Goal: Check status: Check status

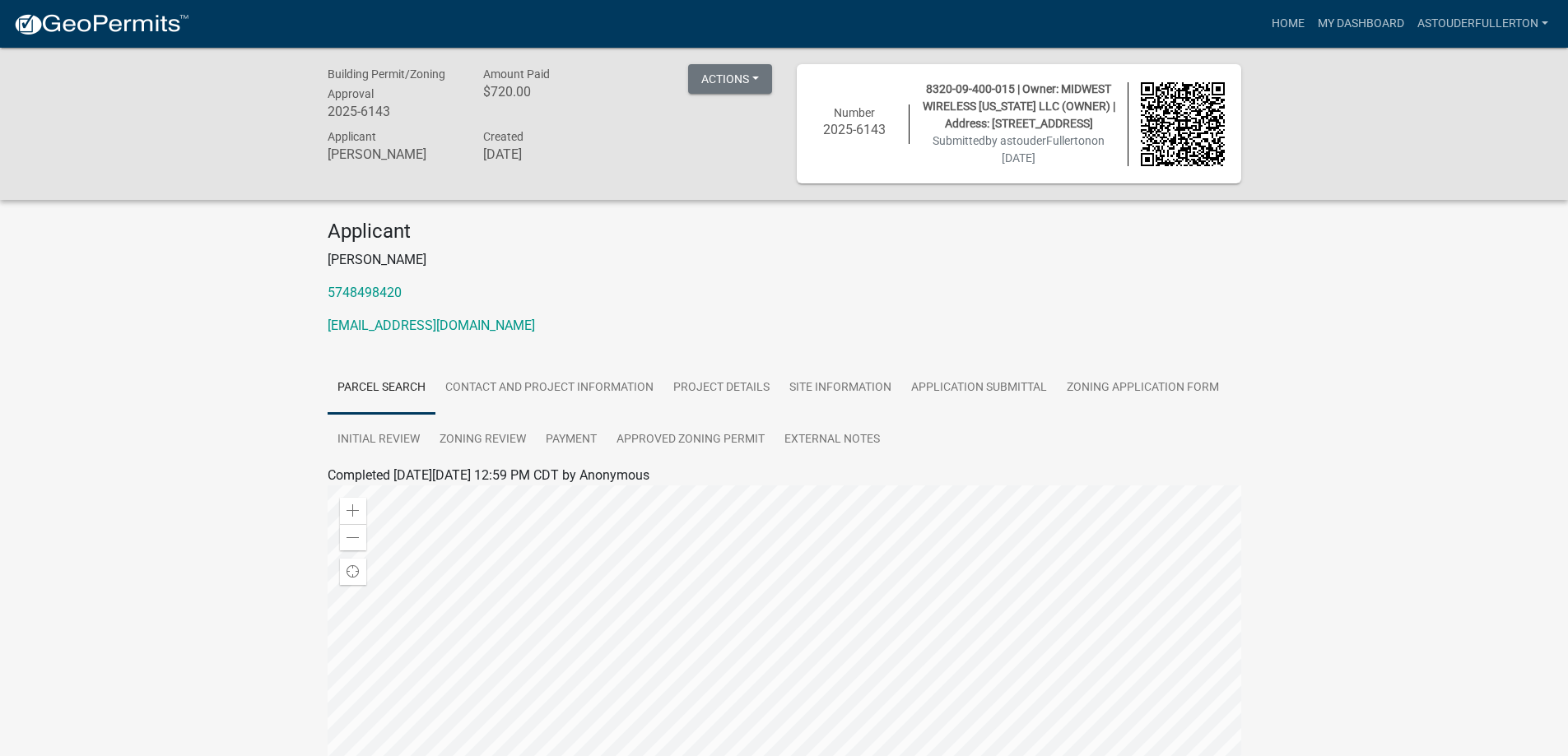
click at [1359, 401] on div "Building Permit/Zoning Approval 2025-6143 Amount Paid $720.00 Actions View rece…" at bounding box center [784, 543] width 1568 height 992
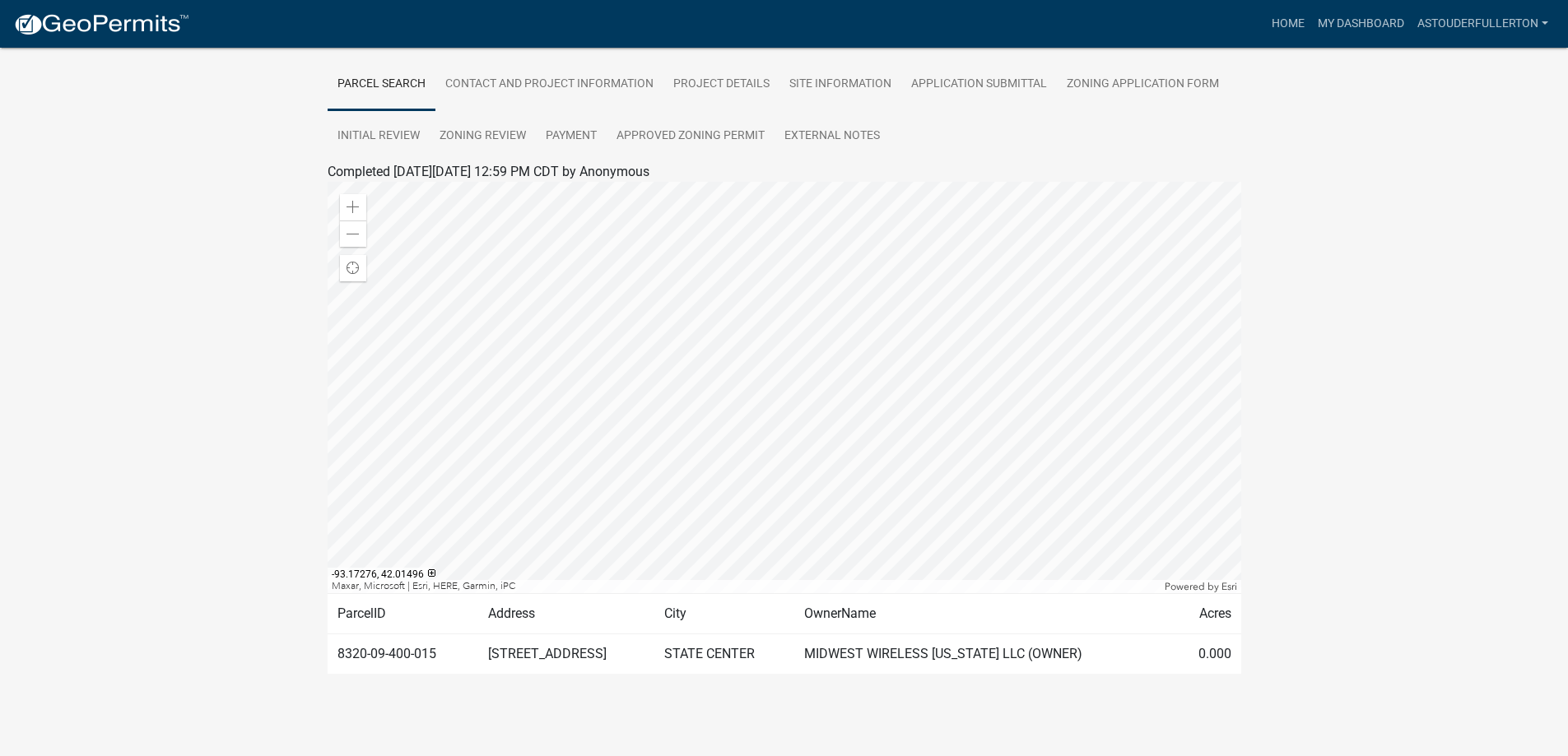
click at [1427, 346] on div "Building Permit/Zoning Approval 2025-6143 Amount Paid $720.00 Actions View rece…" at bounding box center [784, 239] width 1568 height 992
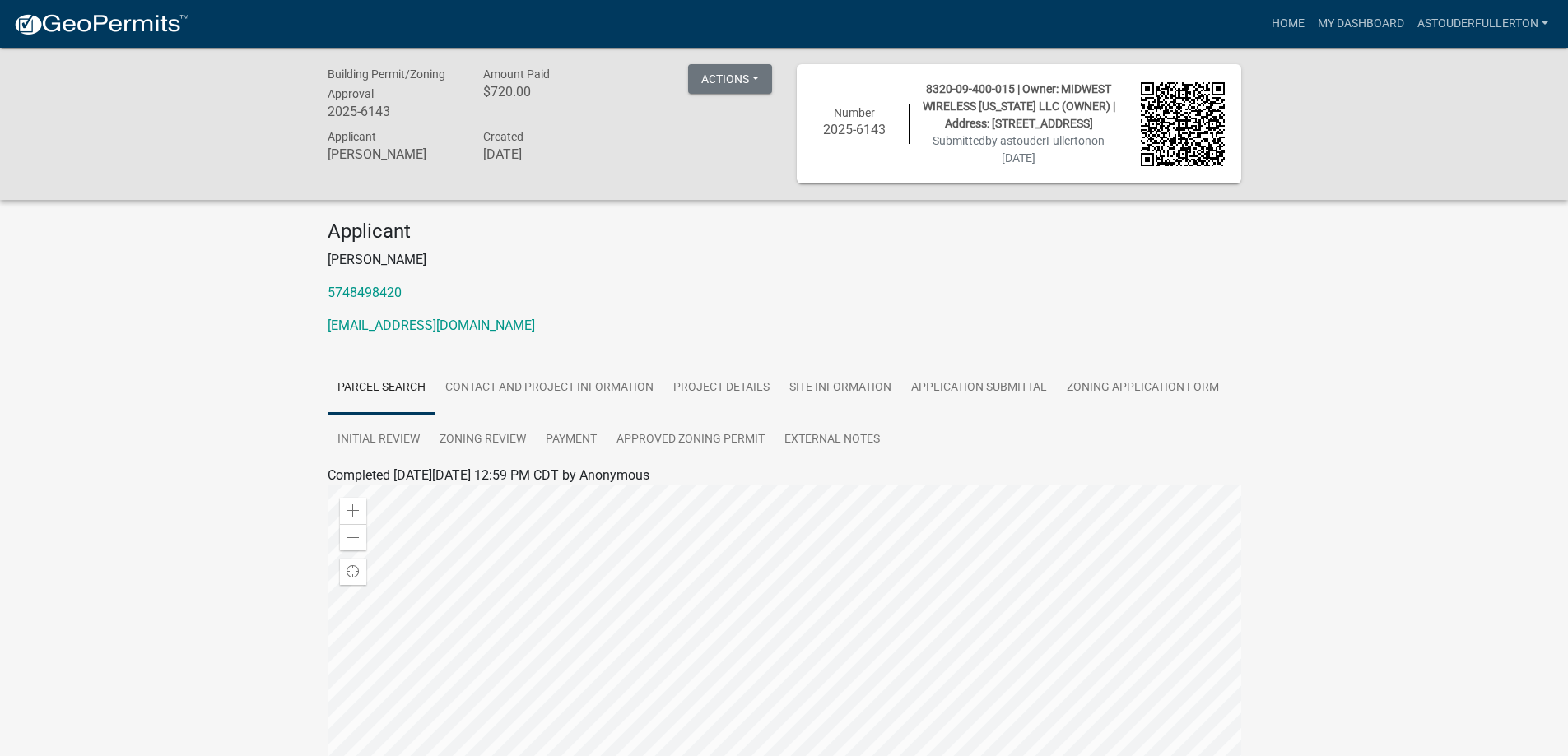
drag, startPoint x: 383, startPoint y: 103, endPoint x: 385, endPoint y: 115, distance: 12.2
click at [382, 103] on div "Building Permit/Zoning Approval 2025-6143" at bounding box center [393, 95] width 156 height 61
drag, startPoint x: 385, startPoint y: 115, endPoint x: 316, endPoint y: 115, distance: 69.0
click at [316, 115] on div "Building Permit/Zoning Approval 2025-6143" at bounding box center [393, 95] width 156 height 61
click at [386, 115] on h6 "2025-6143" at bounding box center [393, 112] width 132 height 16
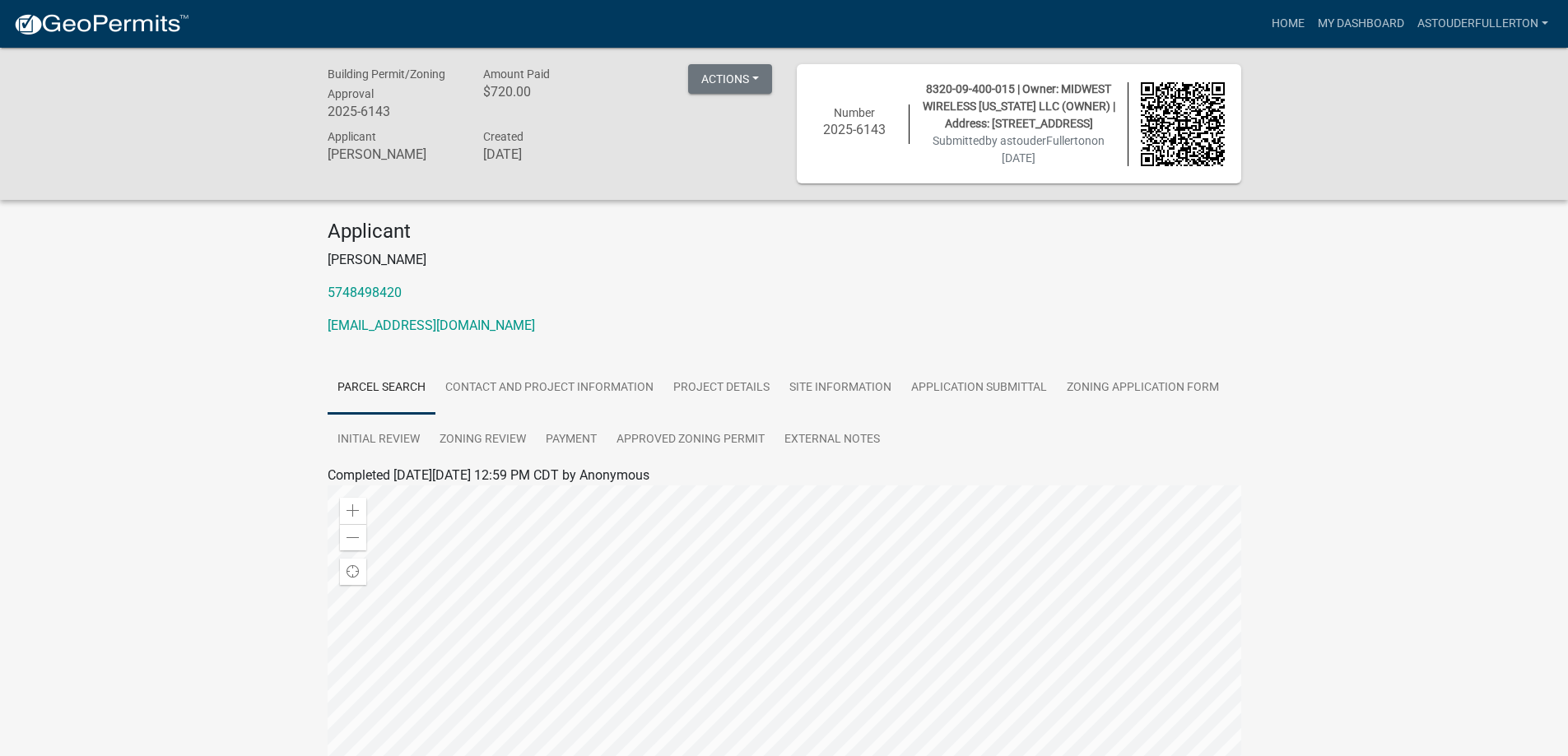
click at [389, 115] on h6 "2025-6143" at bounding box center [393, 112] width 132 height 16
drag, startPoint x: 386, startPoint y: 114, endPoint x: 343, endPoint y: 114, distance: 43.0
click at [343, 114] on h6 "2025-6143" at bounding box center [393, 112] width 132 height 16
click at [349, 114] on h6 "2025-6143" at bounding box center [393, 112] width 132 height 16
drag, startPoint x: 330, startPoint y: 110, endPoint x: 388, endPoint y: 110, distance: 58.0
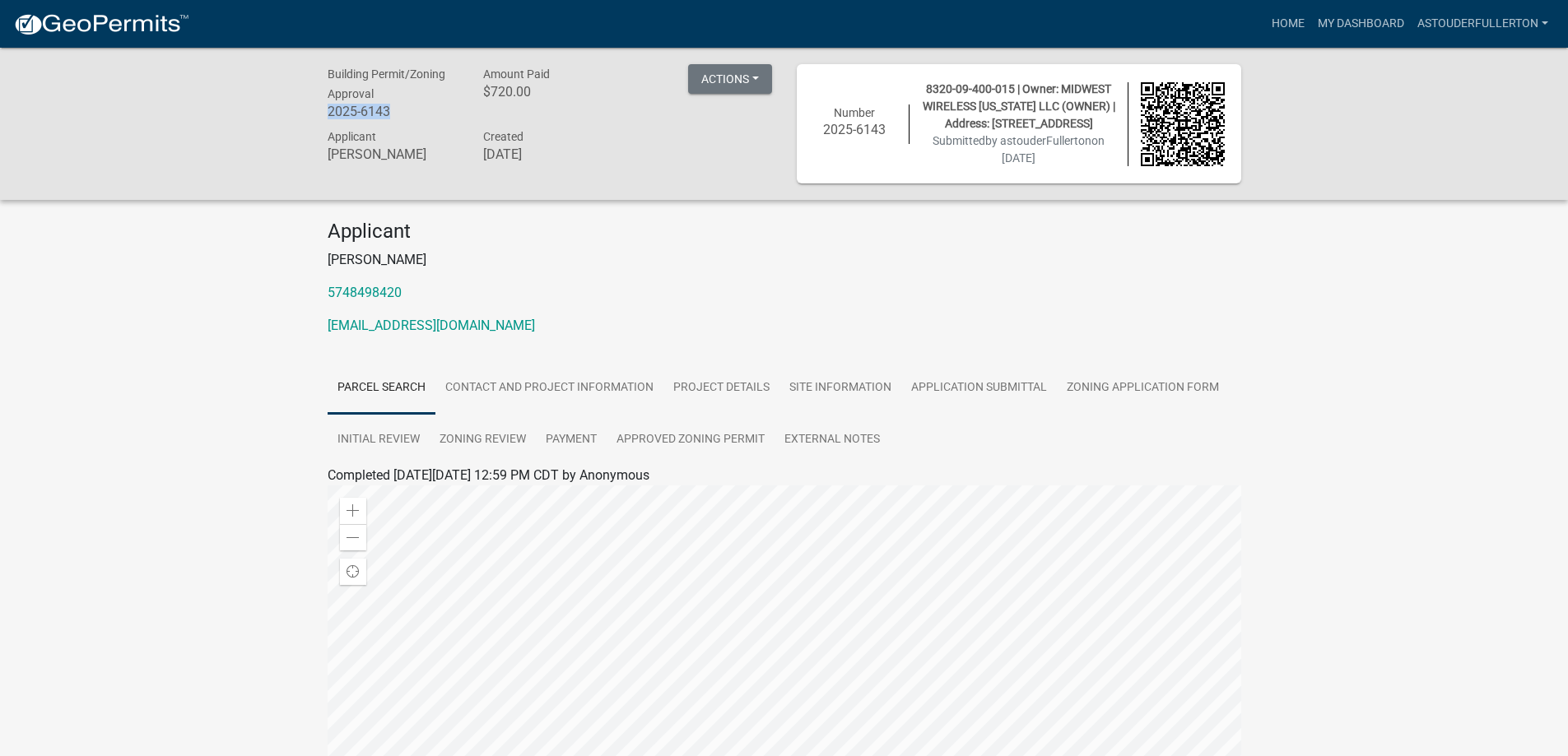
click at [388, 110] on h6 "2025-6143" at bounding box center [393, 112] width 132 height 16
copy h6 "2025-6143"
click at [693, 440] on link "Approved Zoning Permit" at bounding box center [691, 439] width 168 height 52
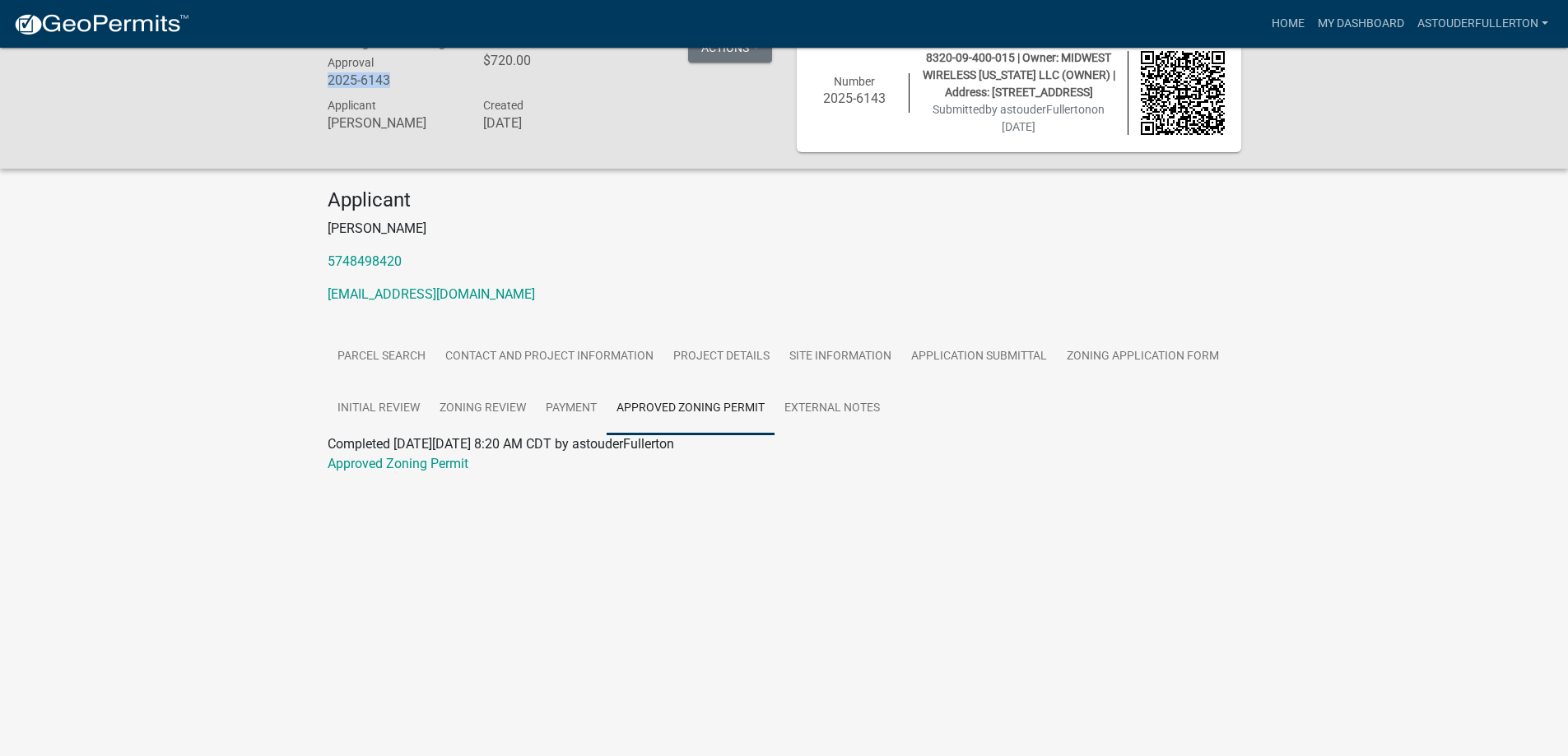
scroll to position [47, 0]
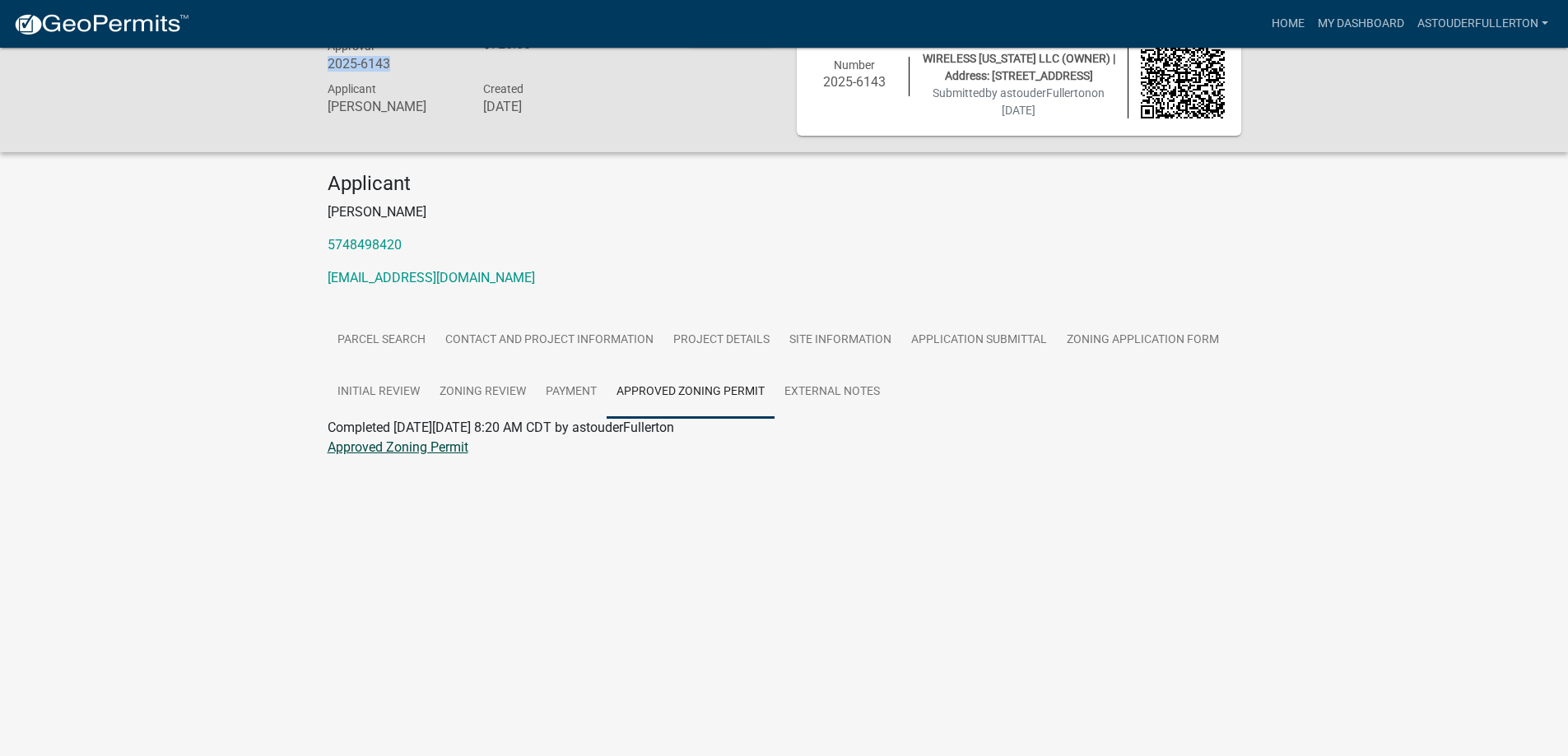
click at [418, 441] on link "Approved Zoning Permit" at bounding box center [398, 447] width 141 height 16
click at [759, 340] on link "Project Details" at bounding box center [721, 340] width 116 height 52
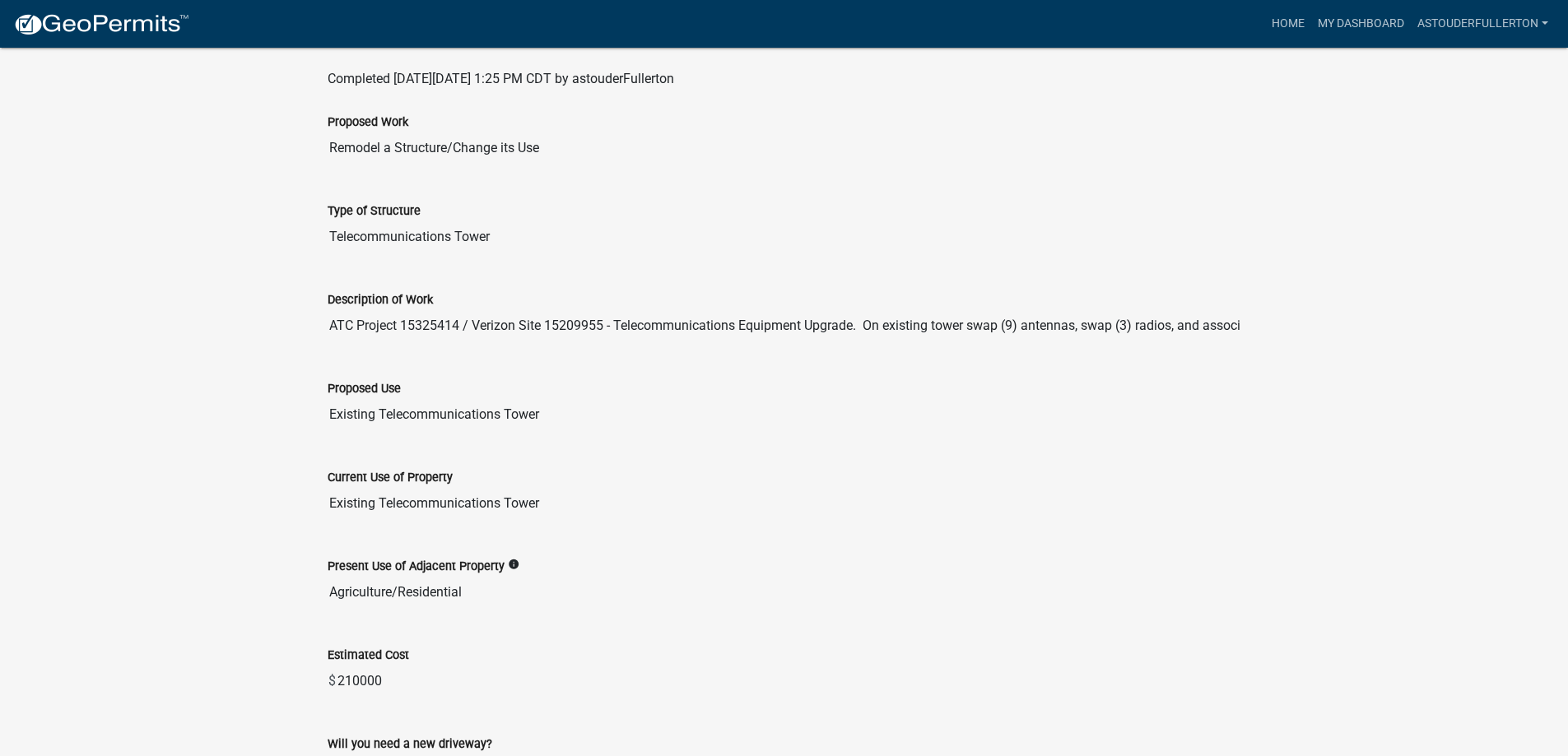
scroll to position [105, 0]
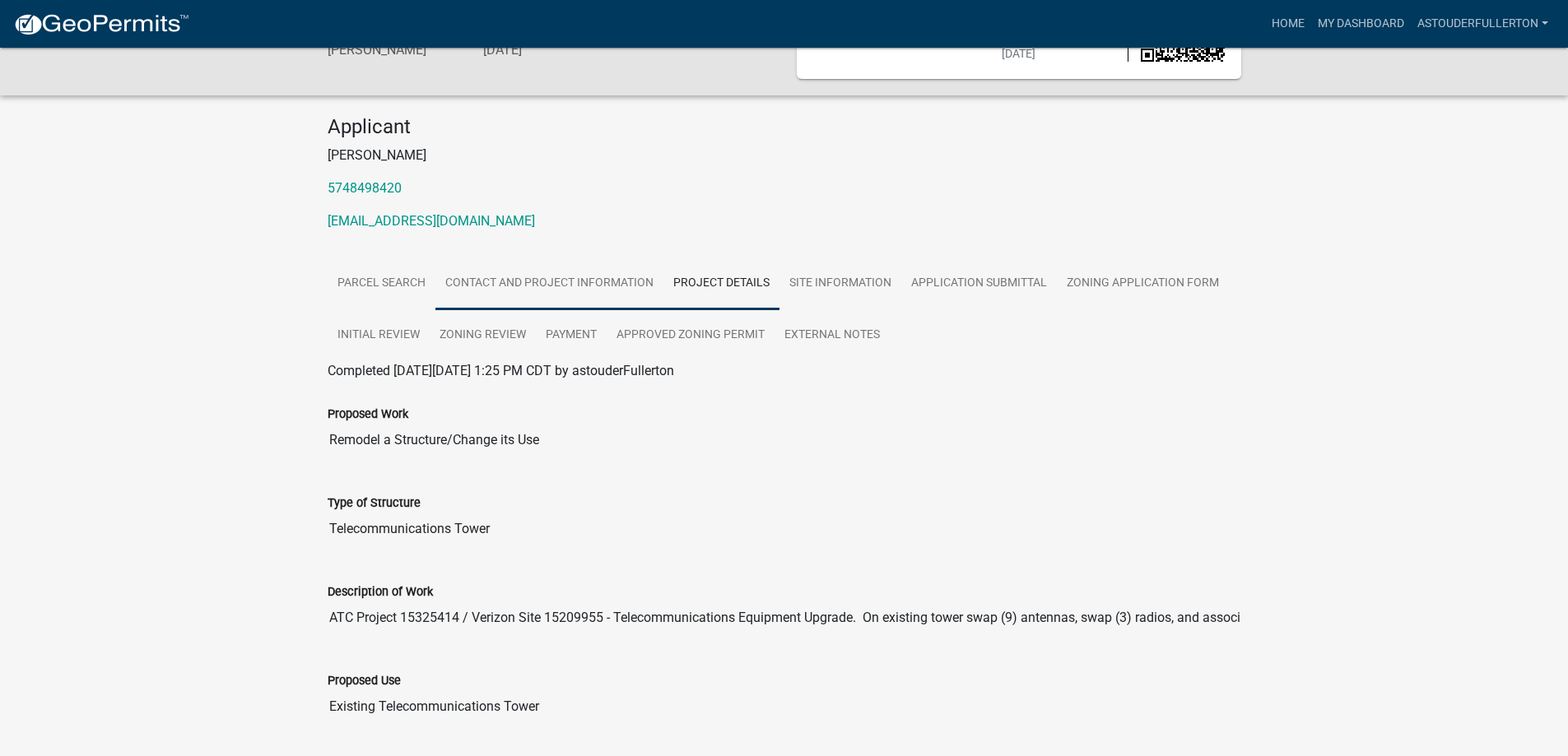
click at [568, 279] on link "Contact and Project Information" at bounding box center [549, 283] width 228 height 52
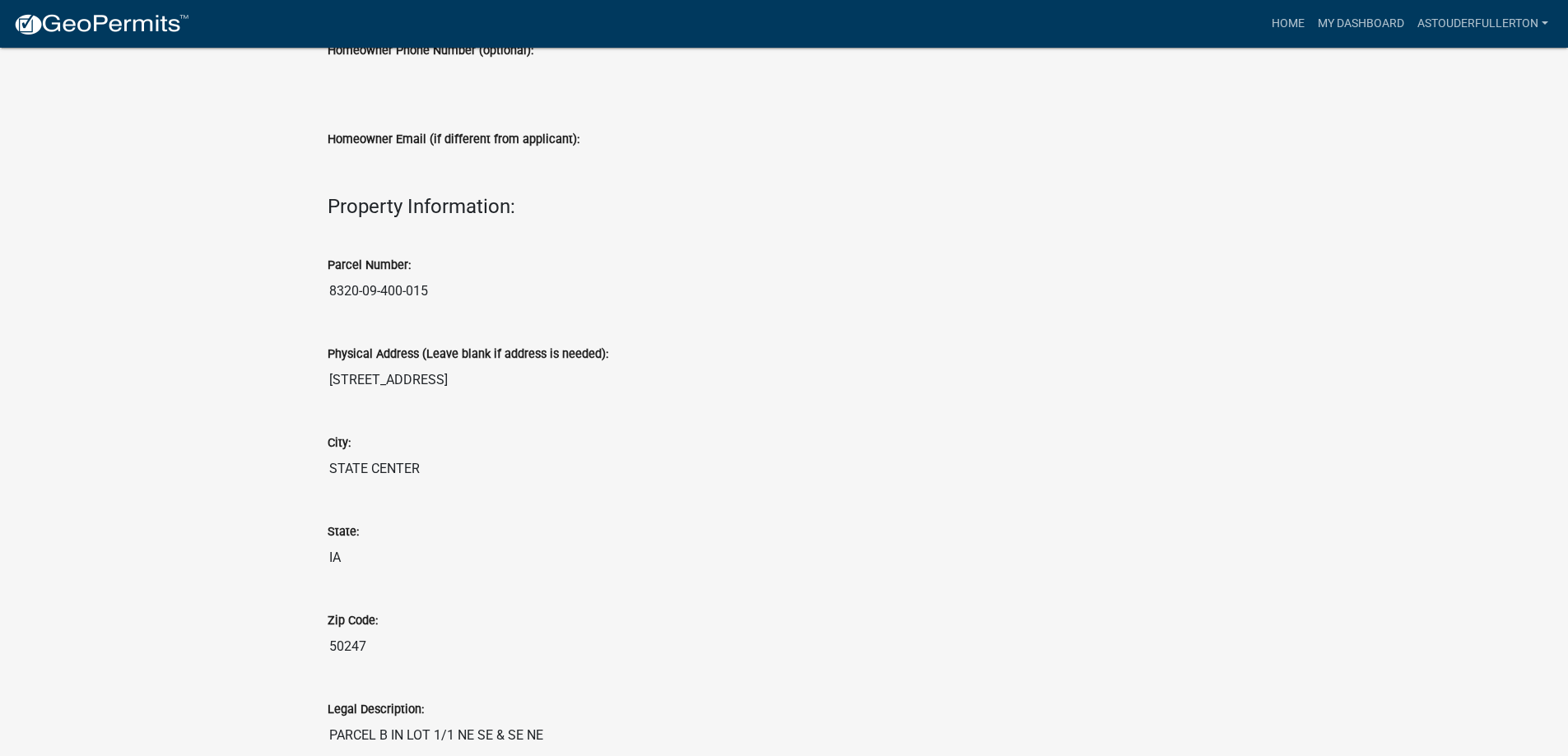
scroll to position [1009, 0]
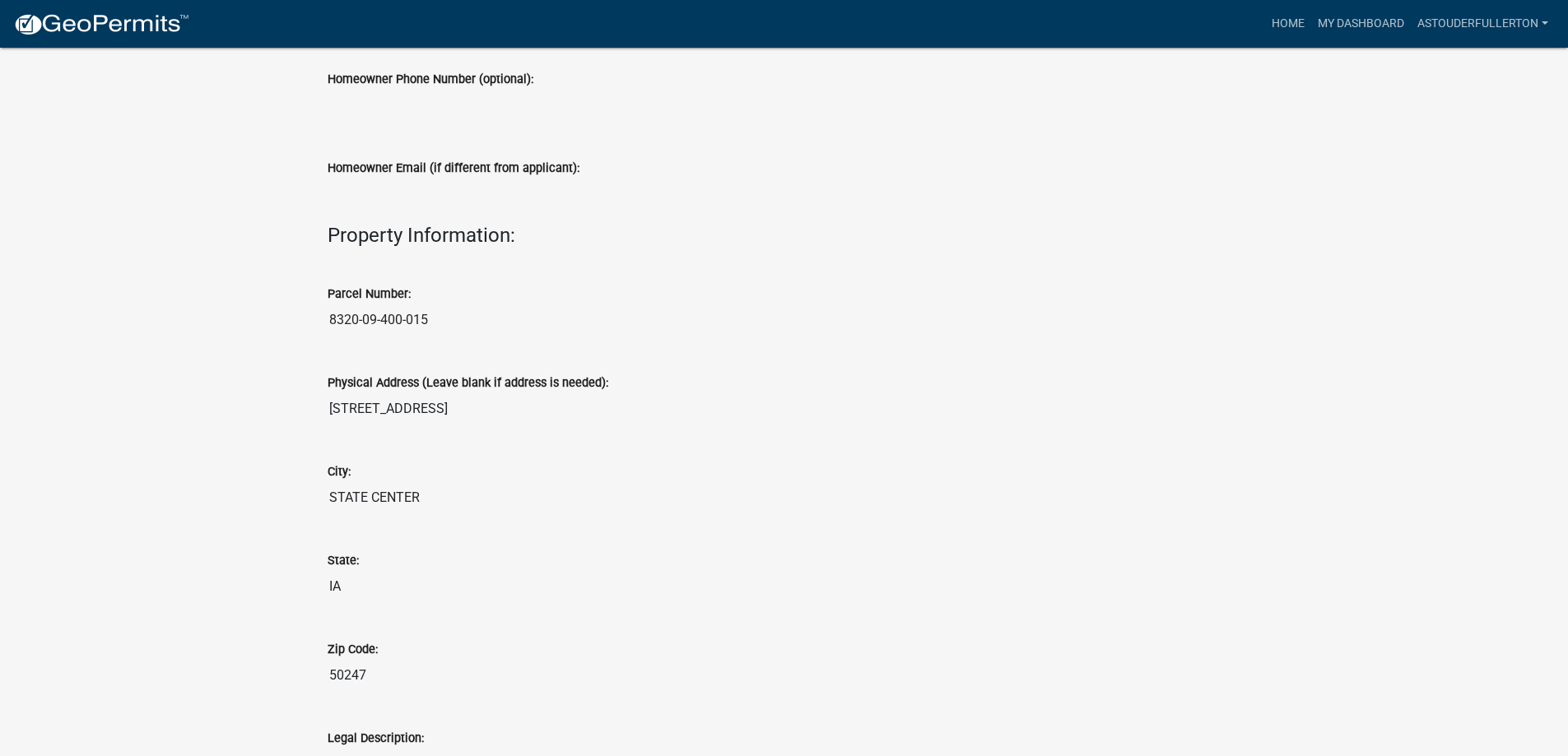
drag, startPoint x: 470, startPoint y: 409, endPoint x: 328, endPoint y: 407, distance: 142.0
click at [328, 407] on input "[STREET_ADDRESS]" at bounding box center [784, 409] width 914 height 33
click at [833, 237] on h4 "Property Information:" at bounding box center [784, 236] width 914 height 24
drag, startPoint x: 442, startPoint y: 404, endPoint x: 325, endPoint y: 414, distance: 117.4
click at [325, 414] on div "Physical Address (Leave blank if address is needed): [STREET_ADDRESS]" at bounding box center [784, 394] width 938 height 89
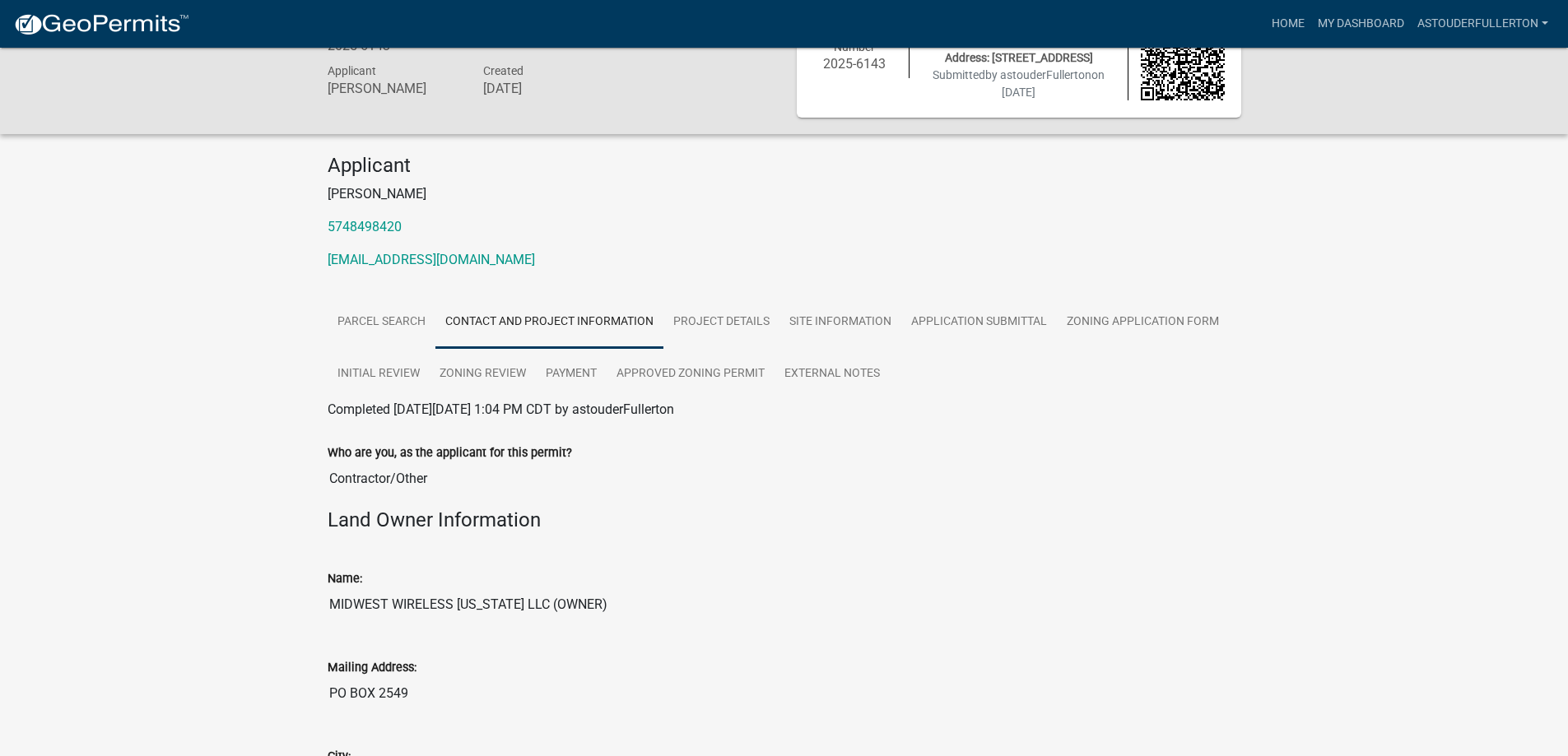
scroll to position [0, 0]
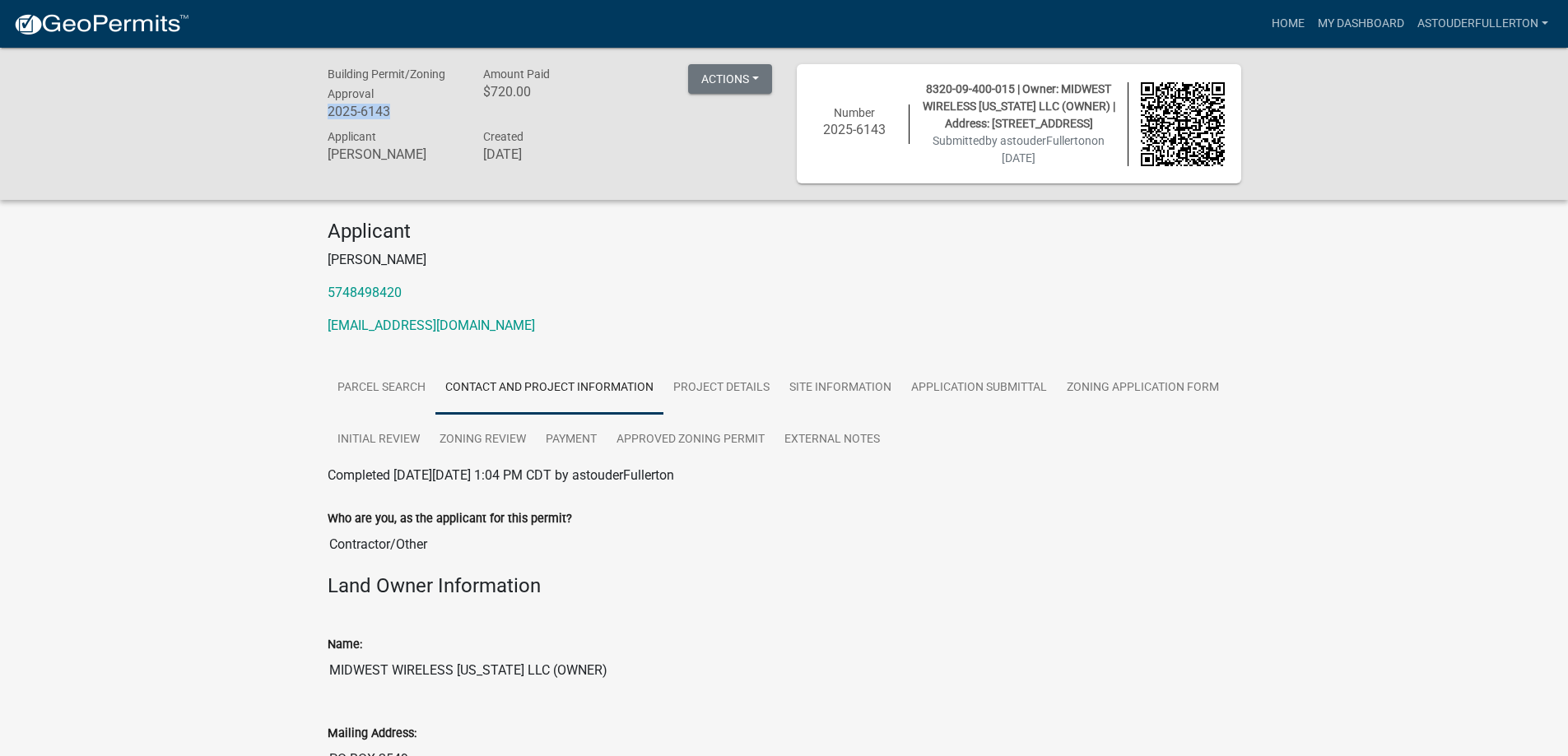
drag, startPoint x: 394, startPoint y: 111, endPoint x: 330, endPoint y: 119, distance: 64.5
click at [330, 119] on h6 "2025-6143" at bounding box center [393, 112] width 132 height 16
copy h6 "2025-6143"
